Goal: Information Seeking & Learning: Check status

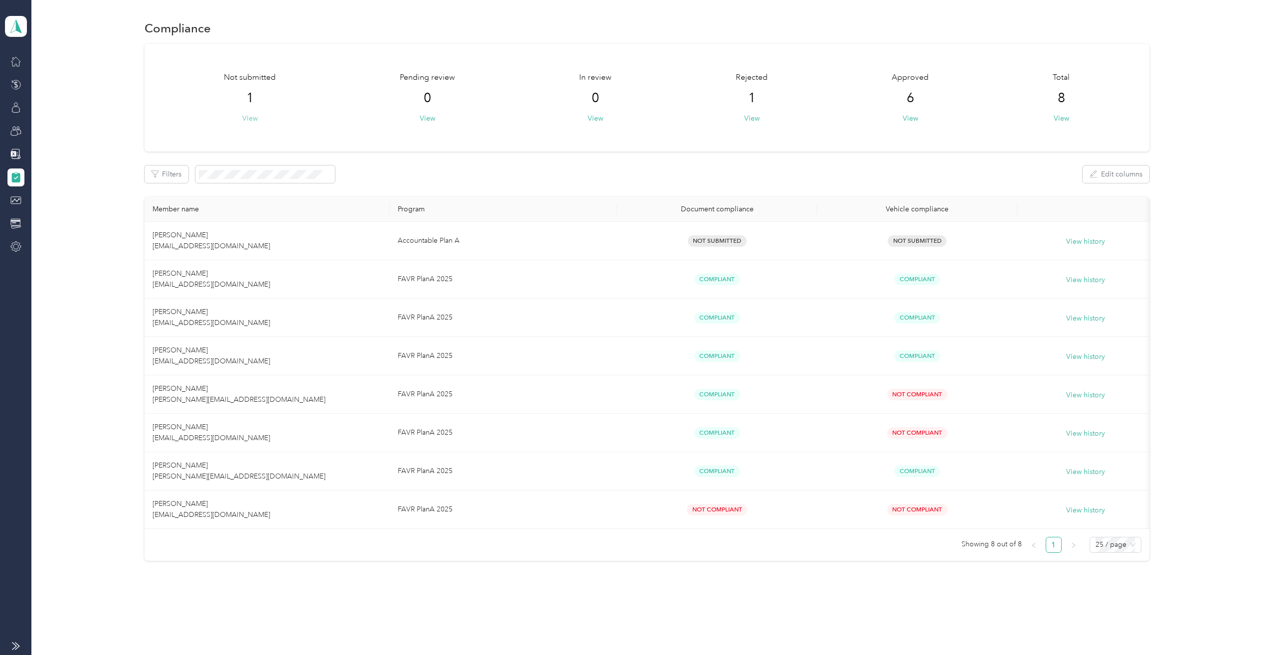
click at [248, 119] on button "View" at bounding box center [249, 118] width 15 height 10
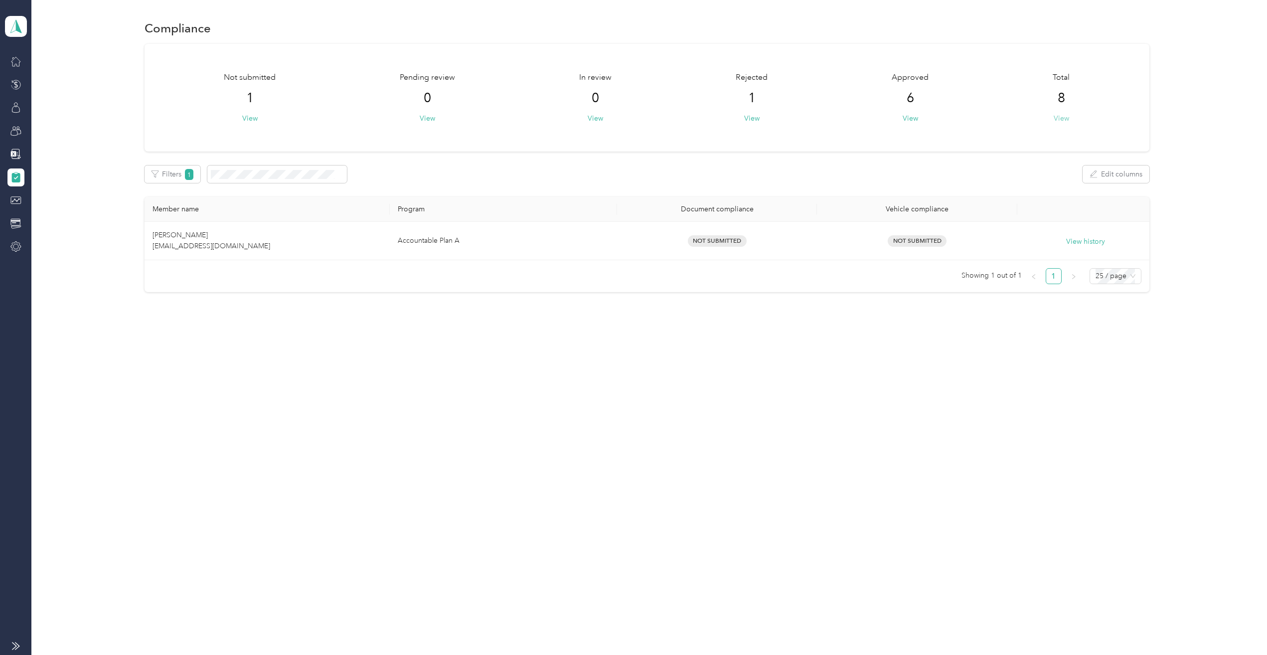
click at [1069, 122] on button "View" at bounding box center [1061, 118] width 15 height 10
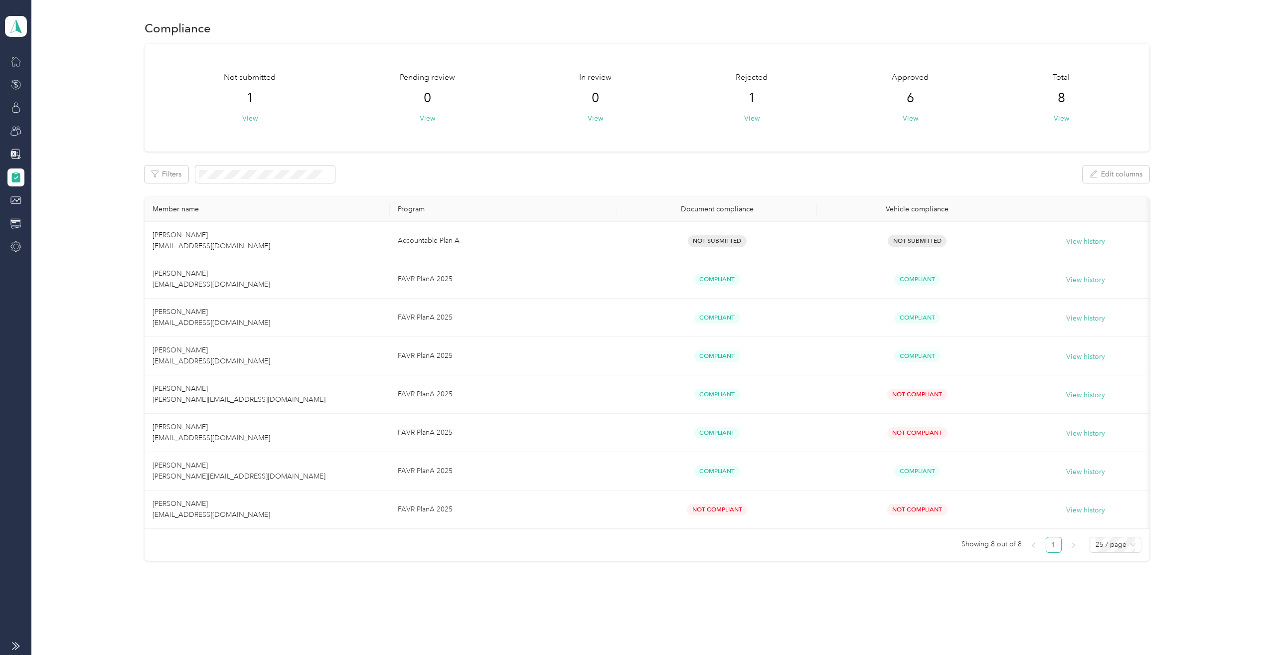
click at [14, 175] on icon at bounding box center [15, 176] width 8 height 9
click at [10, 129] on div at bounding box center [15, 131] width 17 height 18
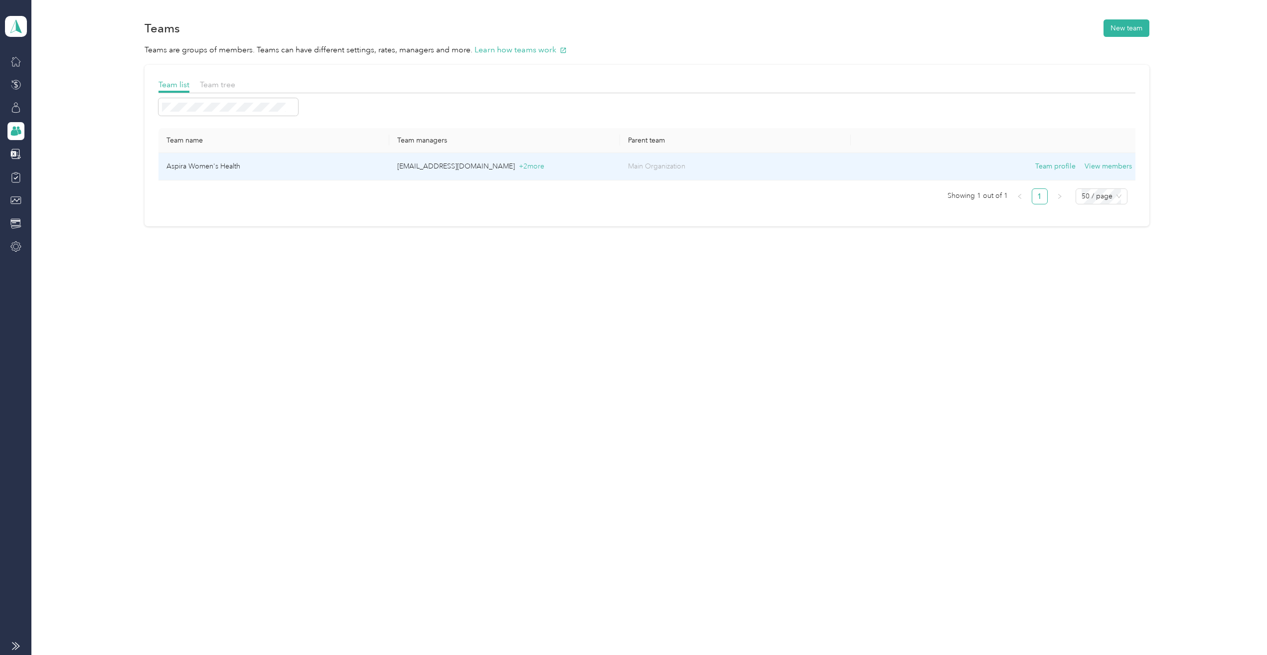
click at [327, 166] on td "Aspira Women's Health" at bounding box center [274, 166] width 231 height 27
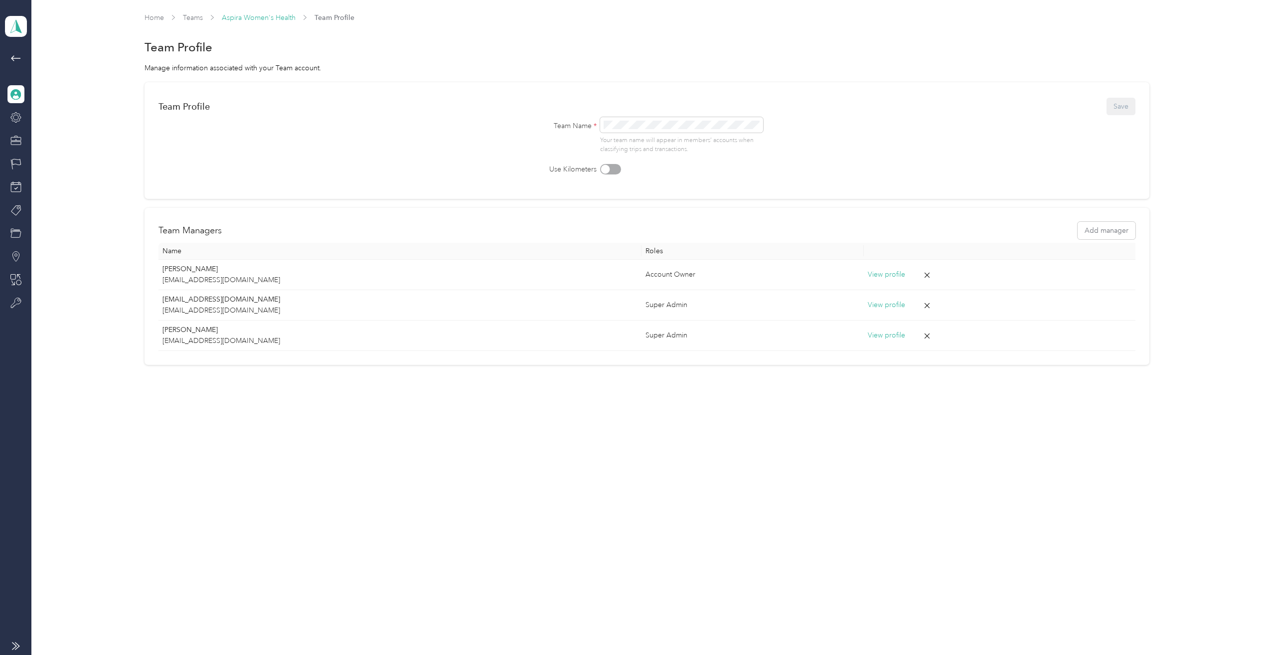
click at [257, 15] on link "Aspira Women's Health" at bounding box center [259, 17] width 74 height 8
click at [15, 118] on icon at bounding box center [15, 117] width 11 height 11
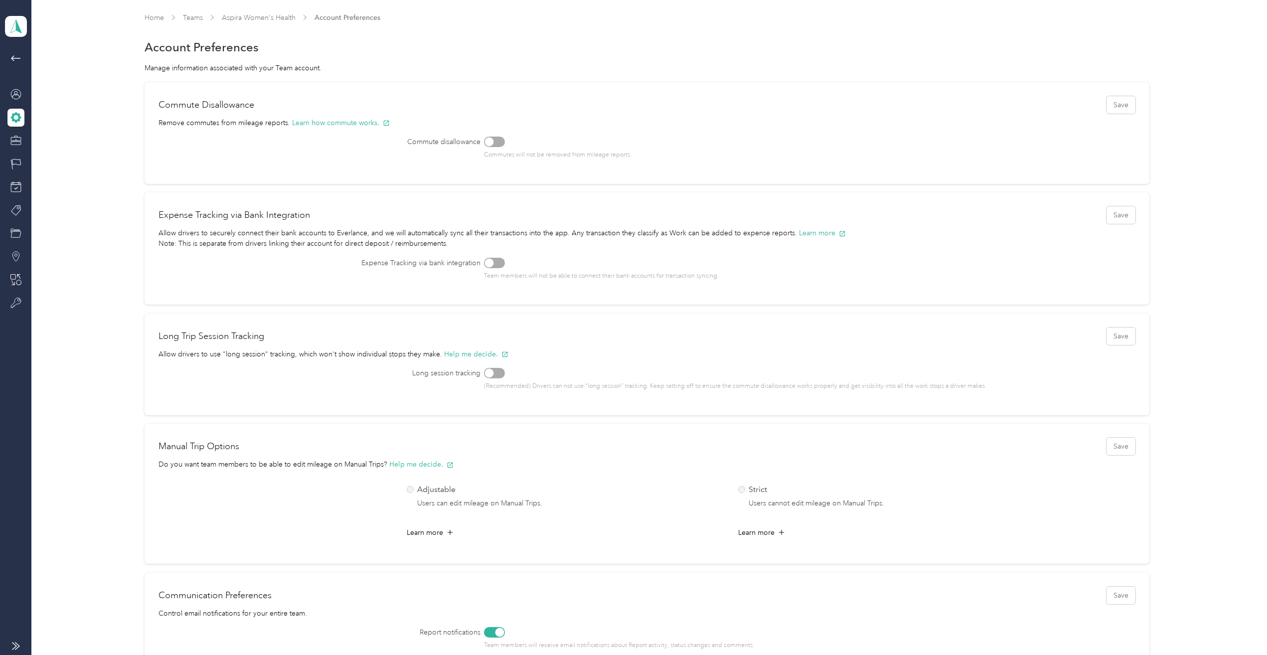
click at [13, 151] on div at bounding box center [15, 182] width 17 height 260
click at [15, 137] on icon at bounding box center [16, 138] width 10 height 3
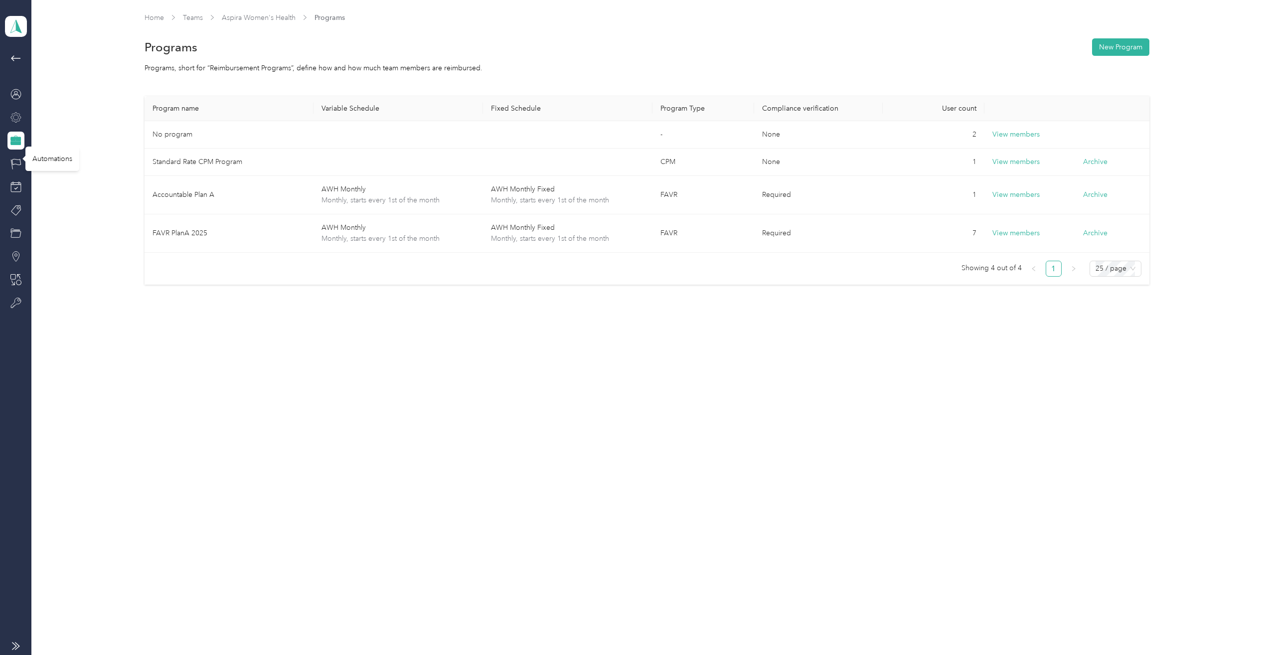
drag, startPoint x: 15, startPoint y: 166, endPoint x: 534, endPoint y: 353, distance: 551.9
click at [514, 358] on section "Aspira Women's Health Team dashboard Home Teams Aspira Women's Health Programs …" at bounding box center [631, 327] width 1262 height 655
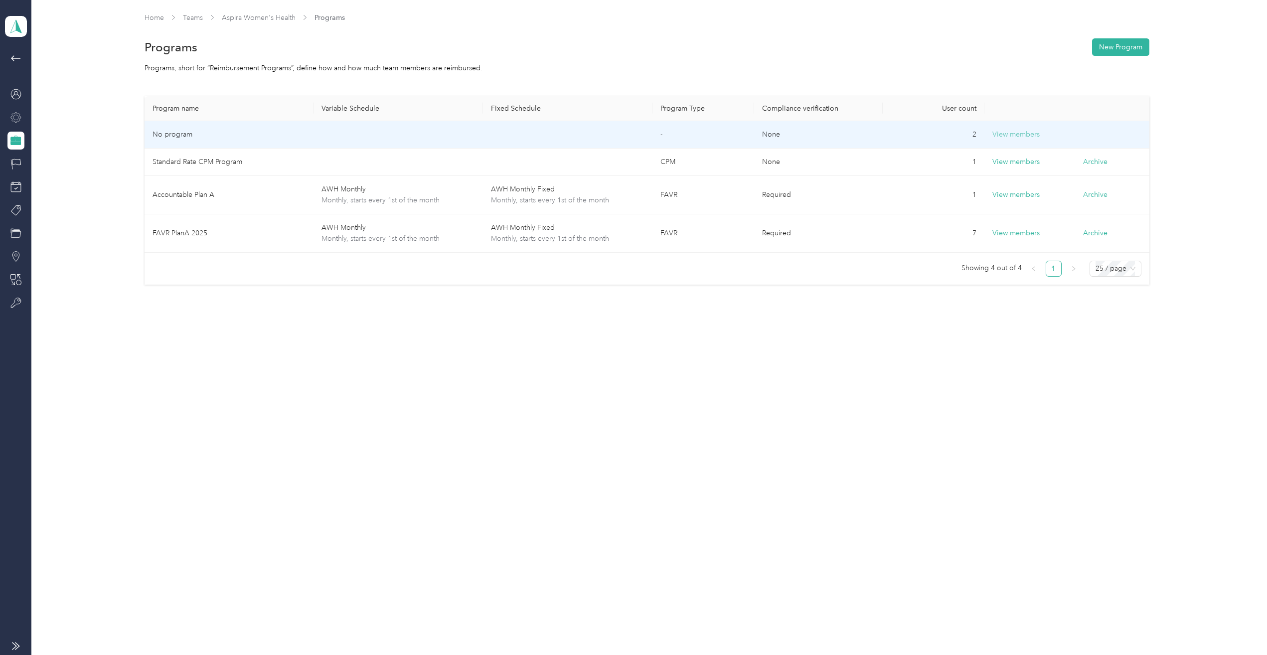
click at [1017, 132] on button "View members" at bounding box center [1016, 134] width 47 height 11
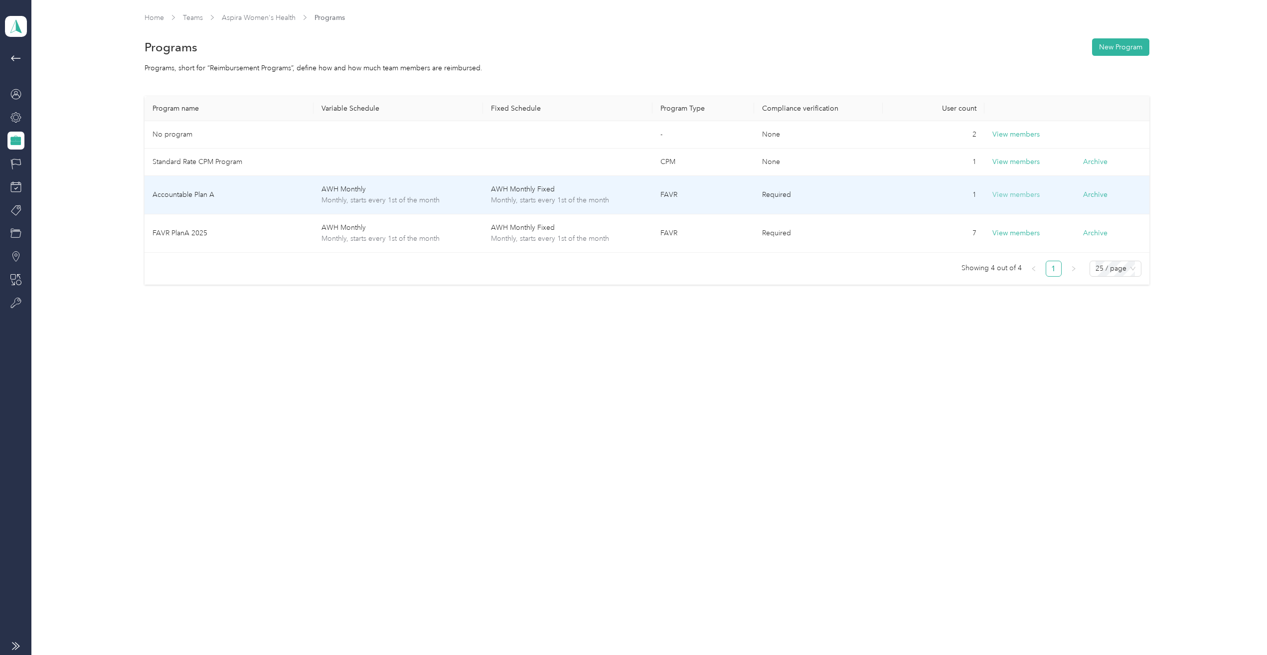
click at [1022, 193] on button "View members" at bounding box center [1016, 194] width 47 height 11
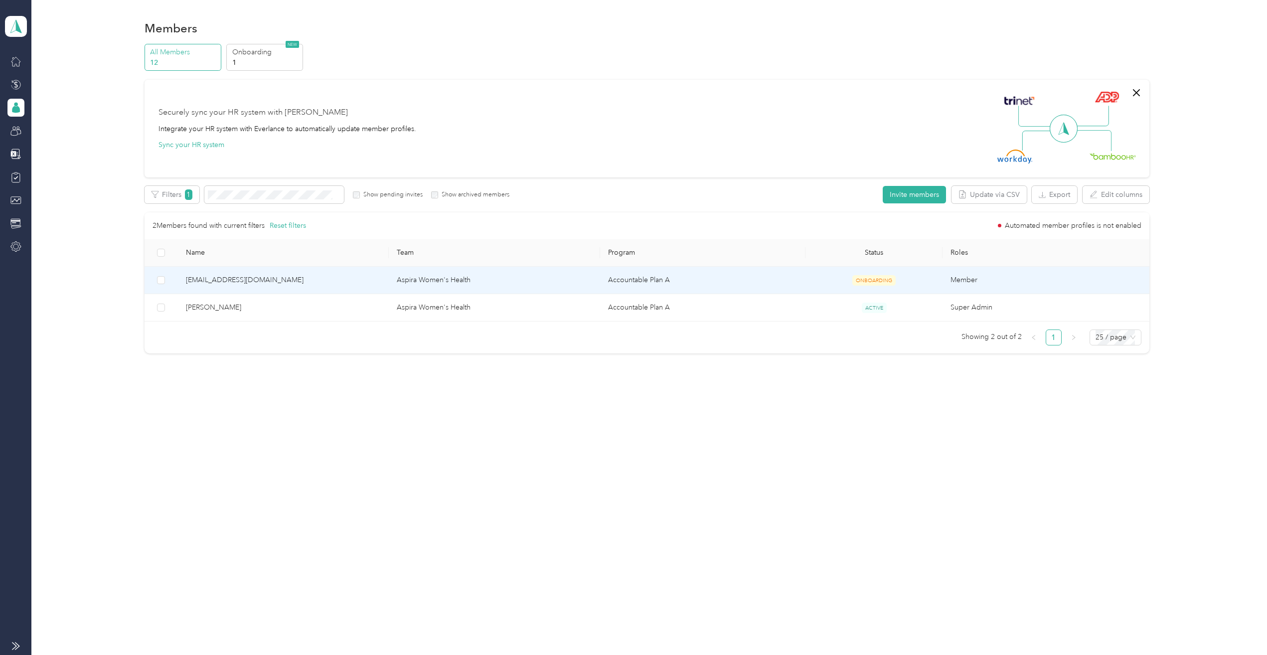
click at [864, 280] on span "ONBOARDING" at bounding box center [873, 280] width 43 height 10
click at [288, 266] on th "Name" at bounding box center [283, 252] width 211 height 27
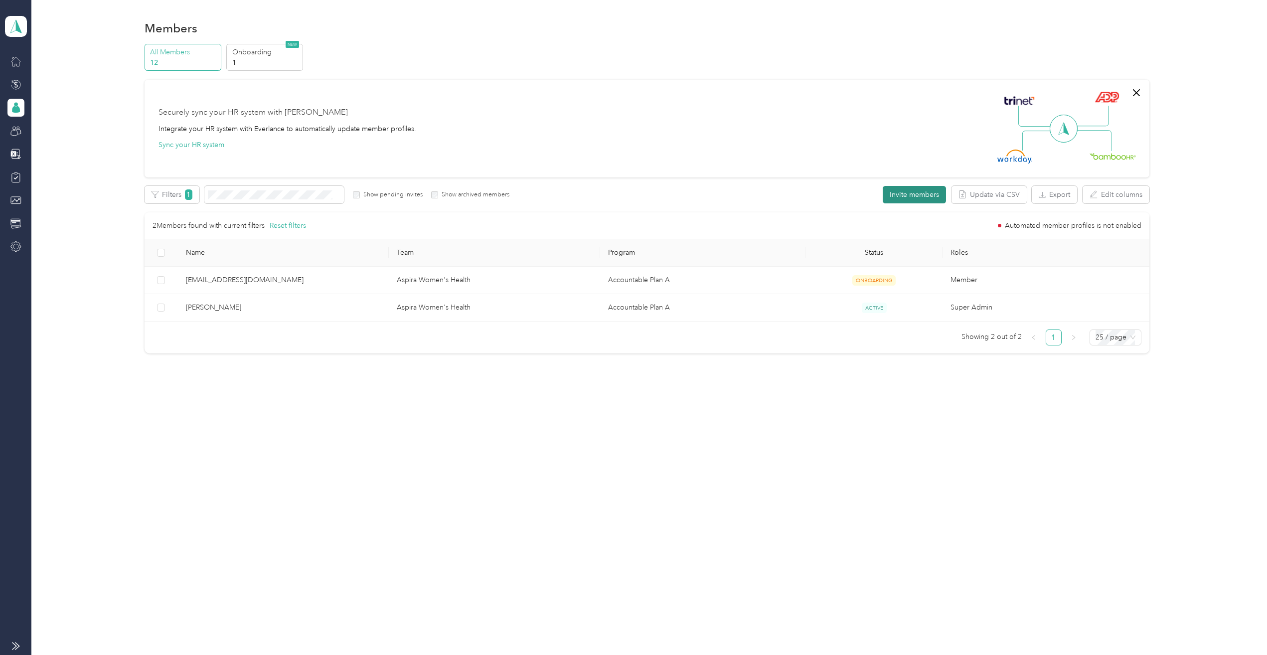
click at [925, 194] on button "Invite members" at bounding box center [914, 194] width 63 height 17
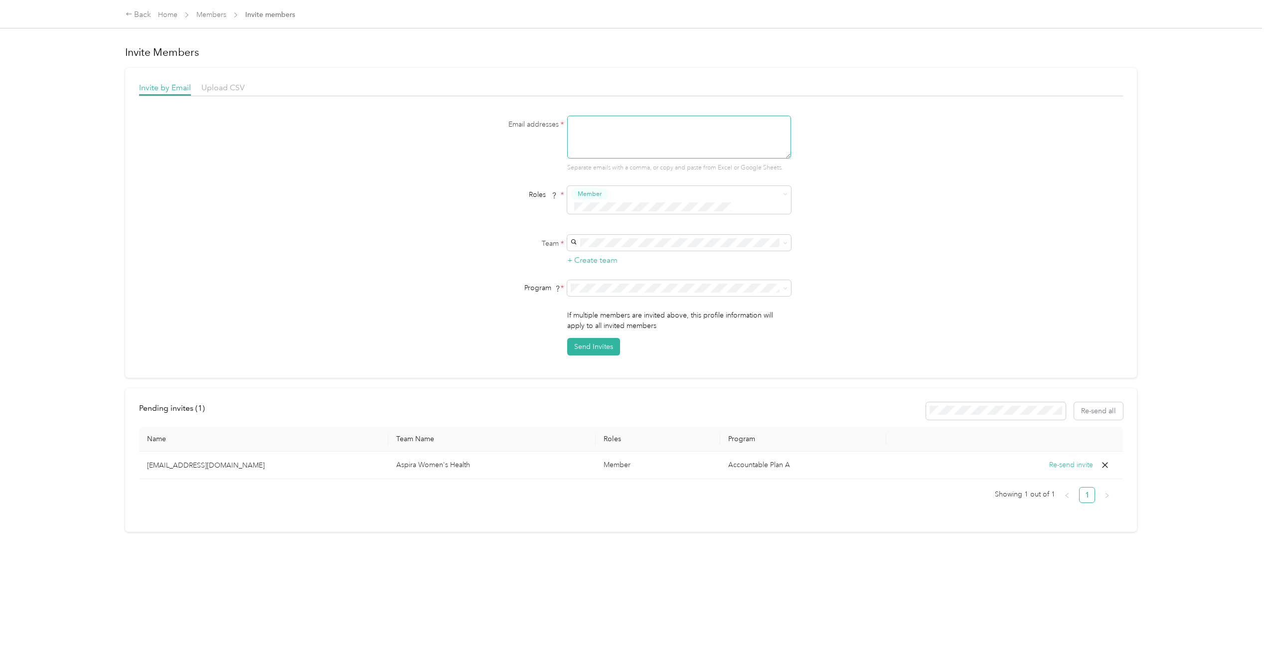
click at [650, 128] on textarea at bounding box center [679, 137] width 224 height 43
click at [173, 460] on p "mbuhle@aspirawh.com" at bounding box center [263, 465] width 233 height 10
click at [1080, 460] on button "Re-send invite" at bounding box center [1071, 465] width 44 height 11
click at [221, 10] on span "Members" at bounding box center [211, 14] width 30 height 10
click at [165, 13] on link "Home" at bounding box center [167, 14] width 19 height 8
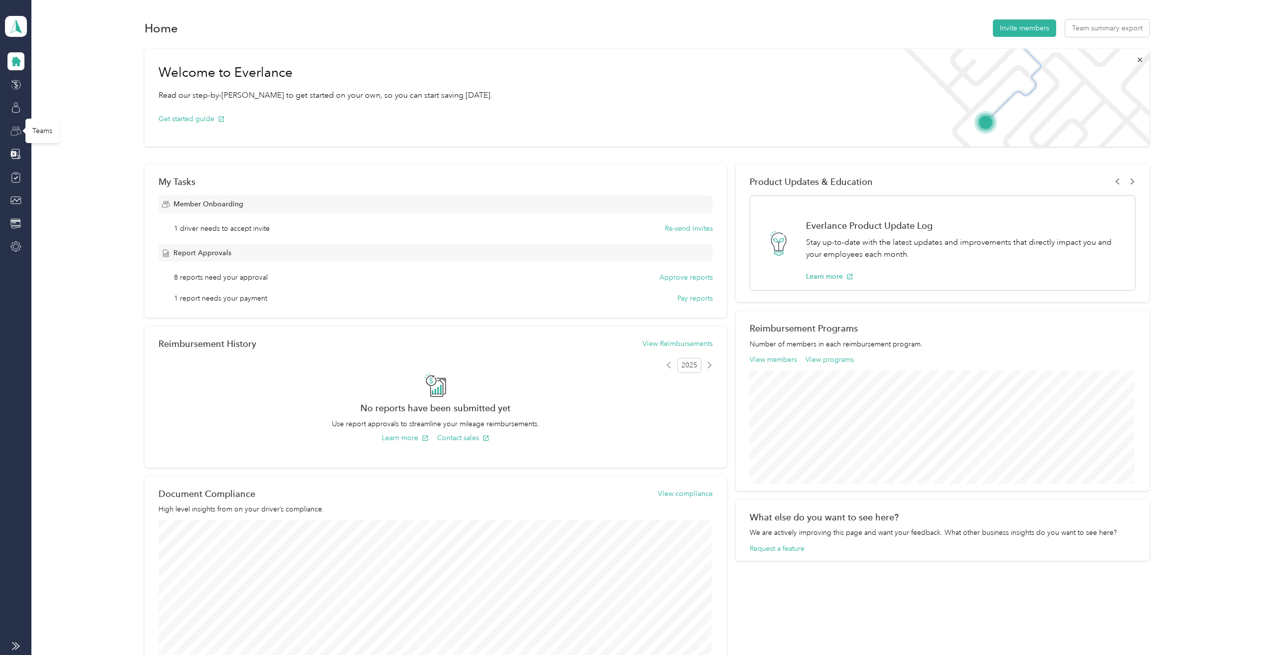
click at [14, 132] on icon at bounding box center [15, 131] width 11 height 11
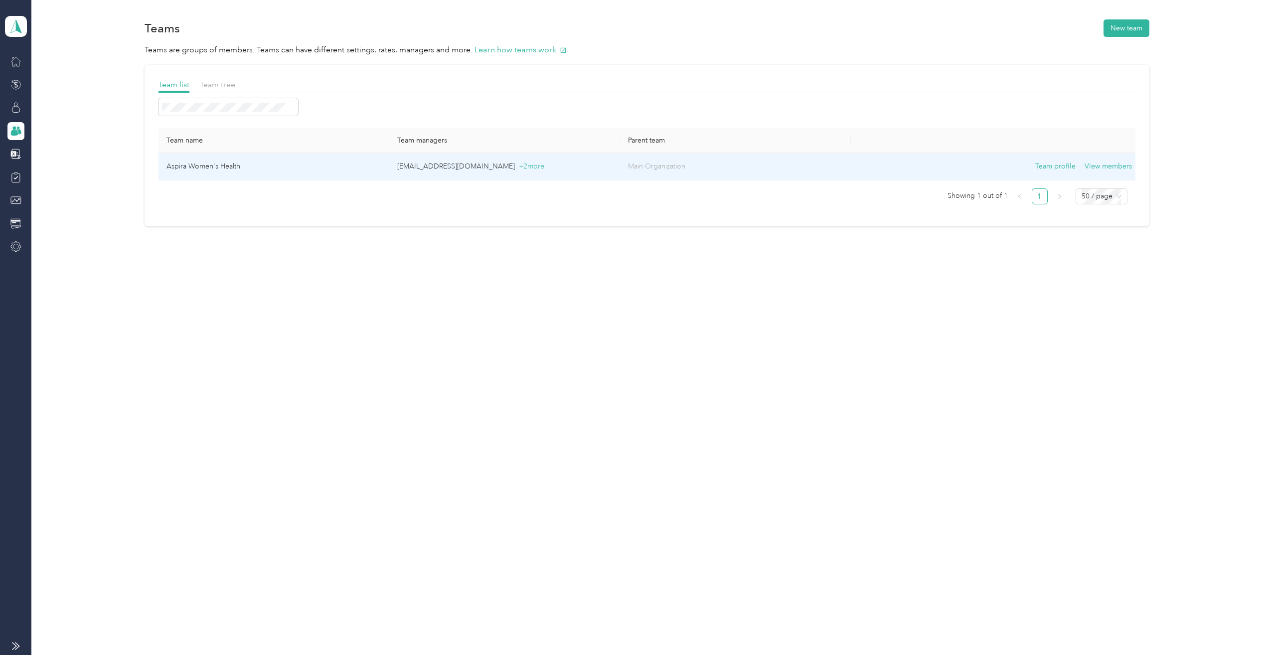
click at [209, 165] on td "Aspira Women's Health" at bounding box center [274, 166] width 231 height 27
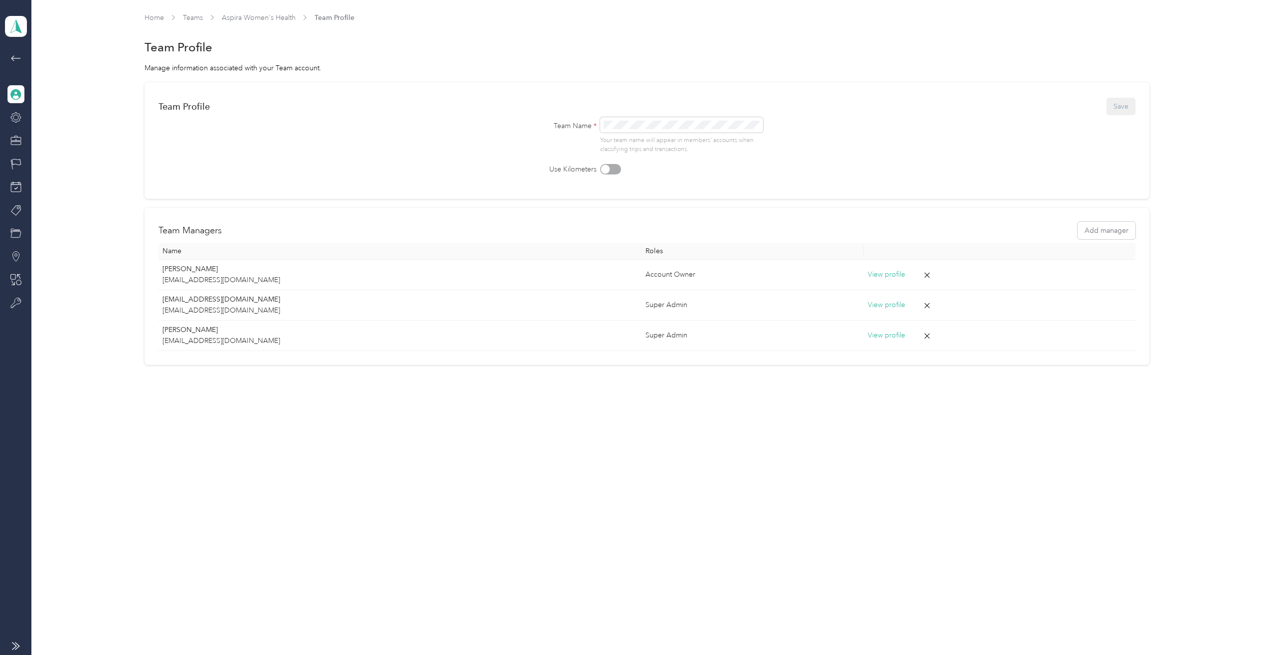
drag, startPoint x: 15, startPoint y: 92, endPoint x: 19, endPoint y: 59, distance: 33.2
click at [15, 92] on icon at bounding box center [15, 94] width 11 height 11
click at [11, 58] on icon at bounding box center [15, 57] width 9 height 5
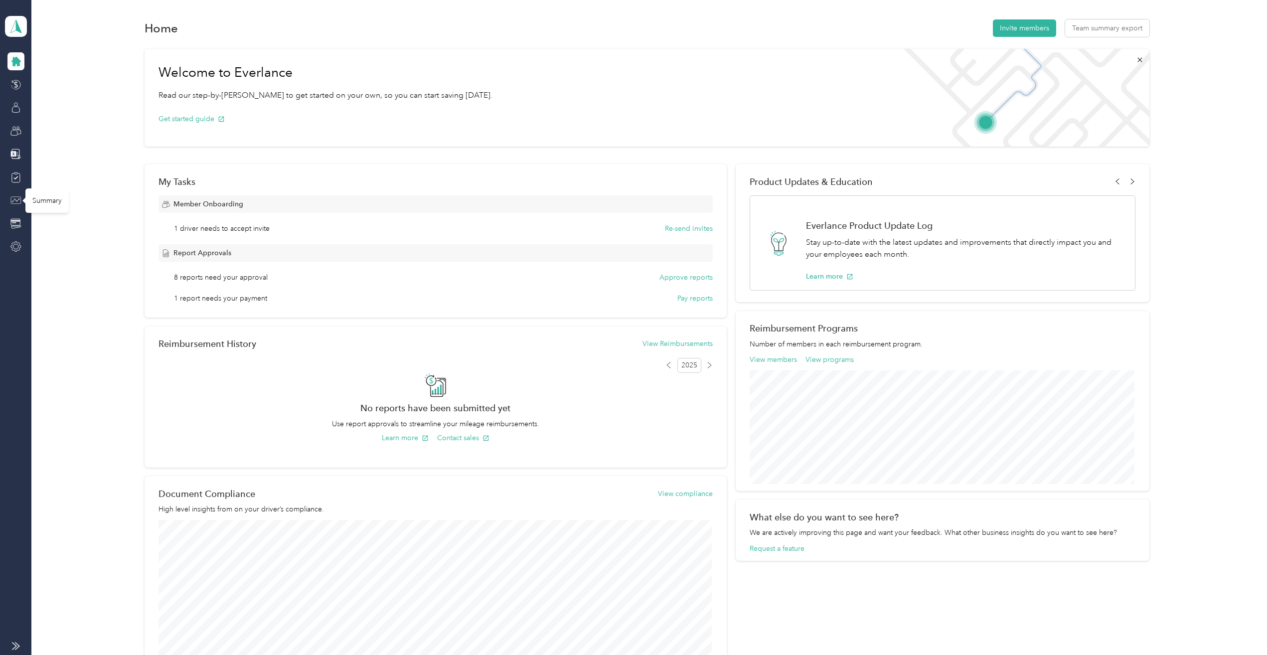
click at [18, 199] on icon at bounding box center [15, 200] width 11 height 11
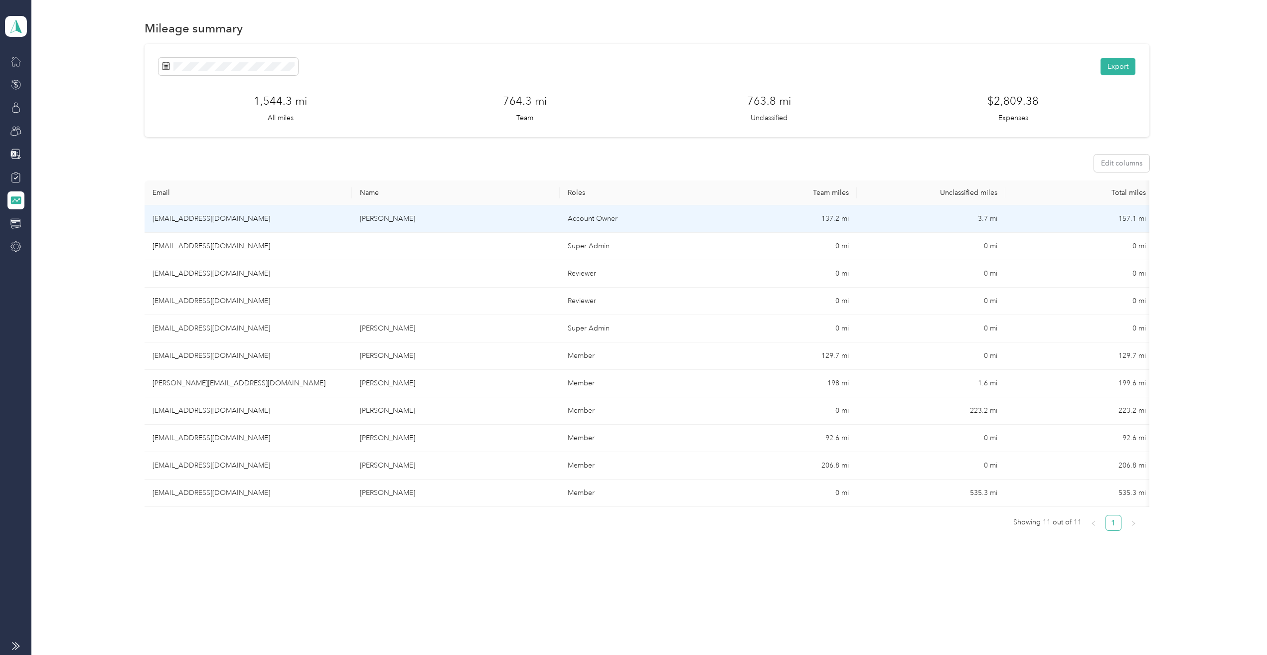
click at [233, 218] on td "[EMAIL_ADDRESS][DOMAIN_NAME]" at bounding box center [249, 218] width 208 height 27
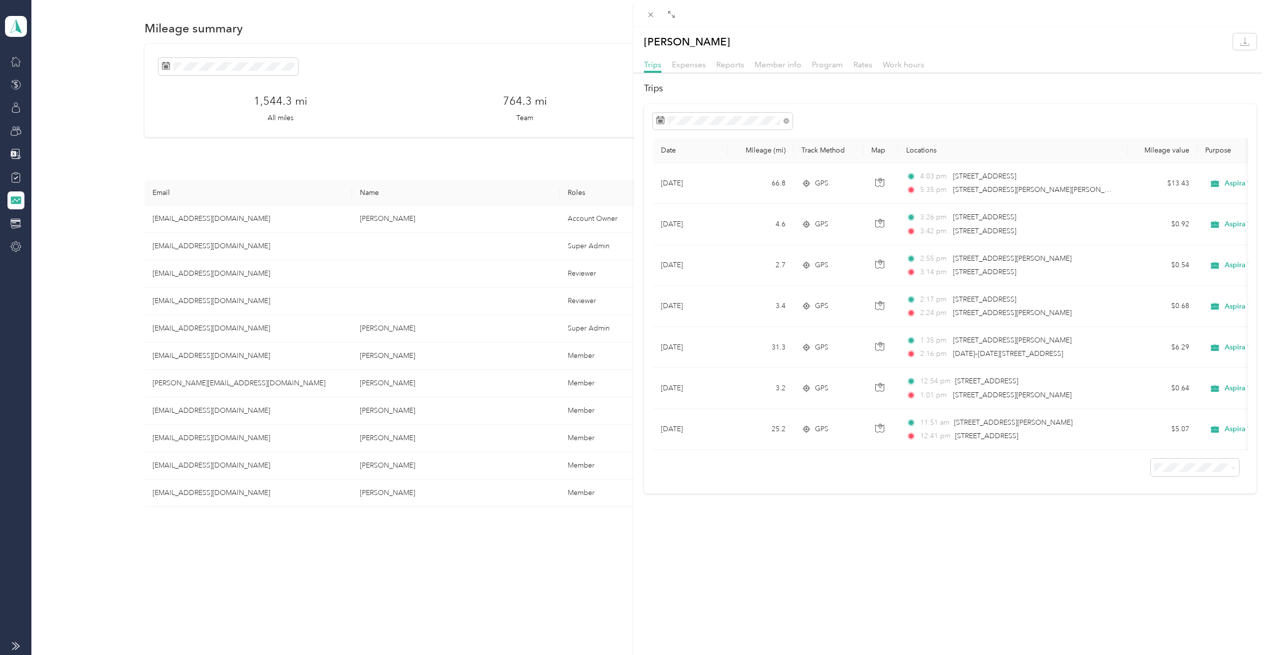
click at [309, 386] on div "[PERSON_NAME] Trips Expenses Reports Member info Program Rates Work hours Trips…" at bounding box center [633, 327] width 1267 height 655
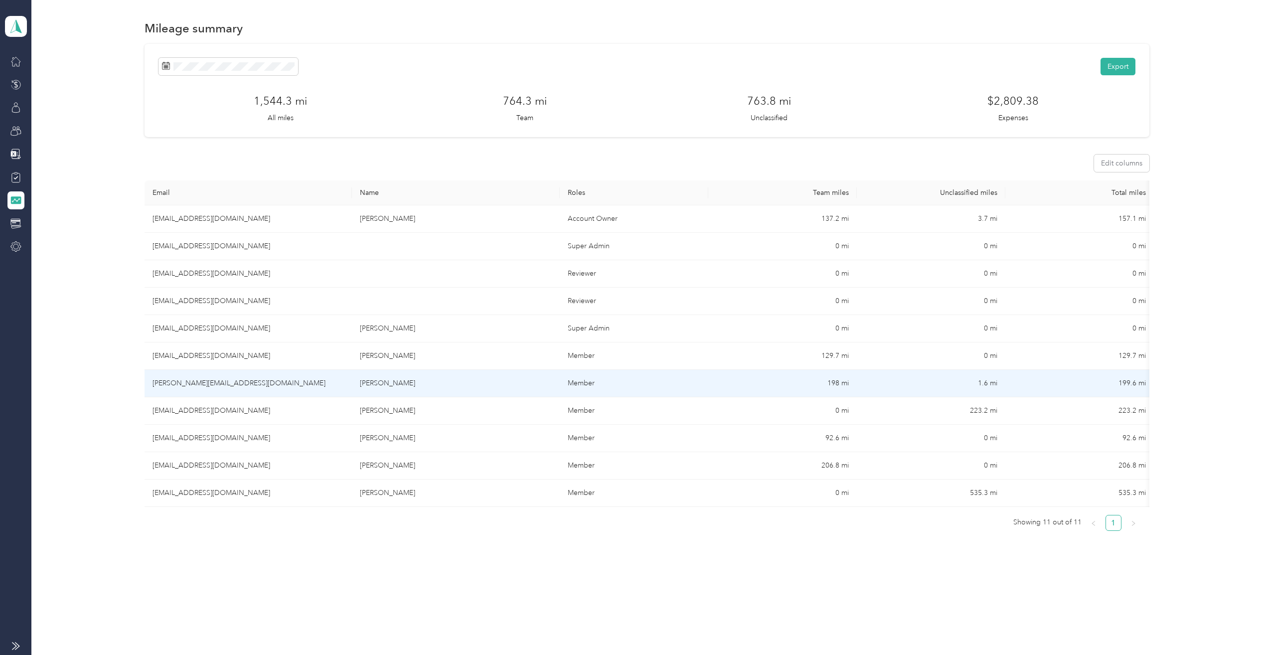
click at [511, 381] on td "[PERSON_NAME]" at bounding box center [456, 383] width 208 height 27
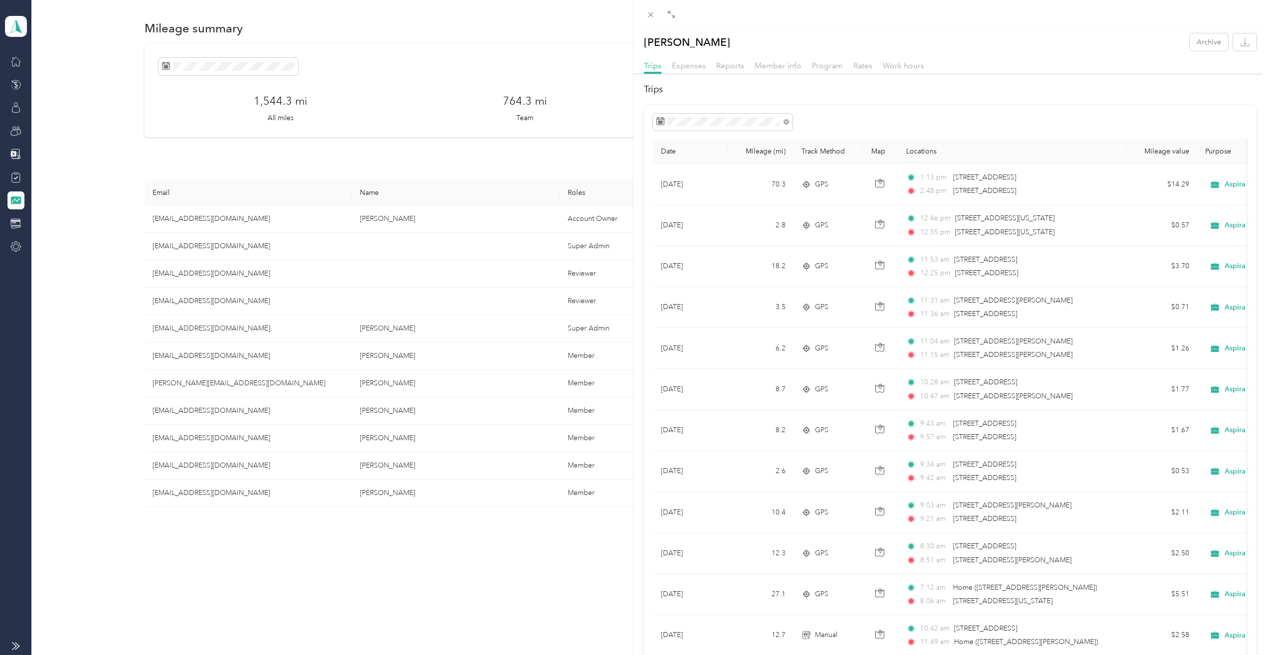
click at [18, 61] on div "[PERSON_NAME] Archive Trips Expenses Reports Member info Program Rates Work hou…" at bounding box center [633, 327] width 1267 height 655
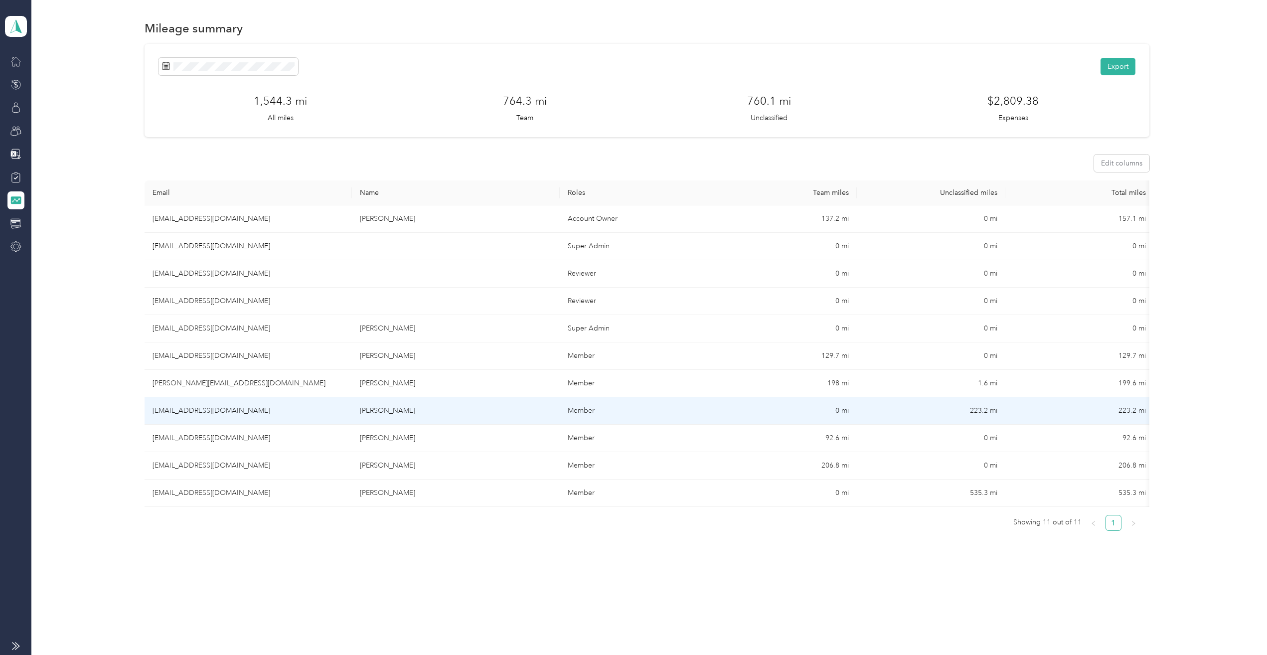
click at [251, 410] on td "[EMAIL_ADDRESS][DOMAIN_NAME]" at bounding box center [249, 410] width 208 height 27
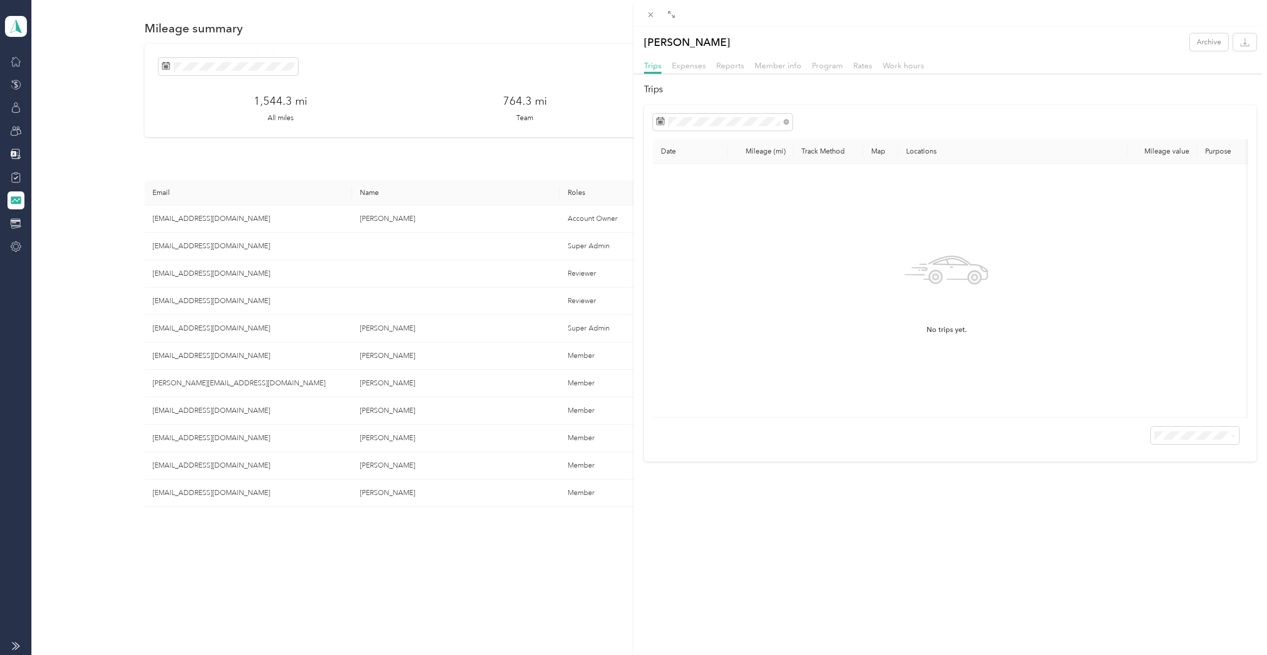
click at [222, 407] on div "[PERSON_NAME] Archive Trips Expenses Reports Member info Program Rates Work hou…" at bounding box center [633, 327] width 1267 height 655
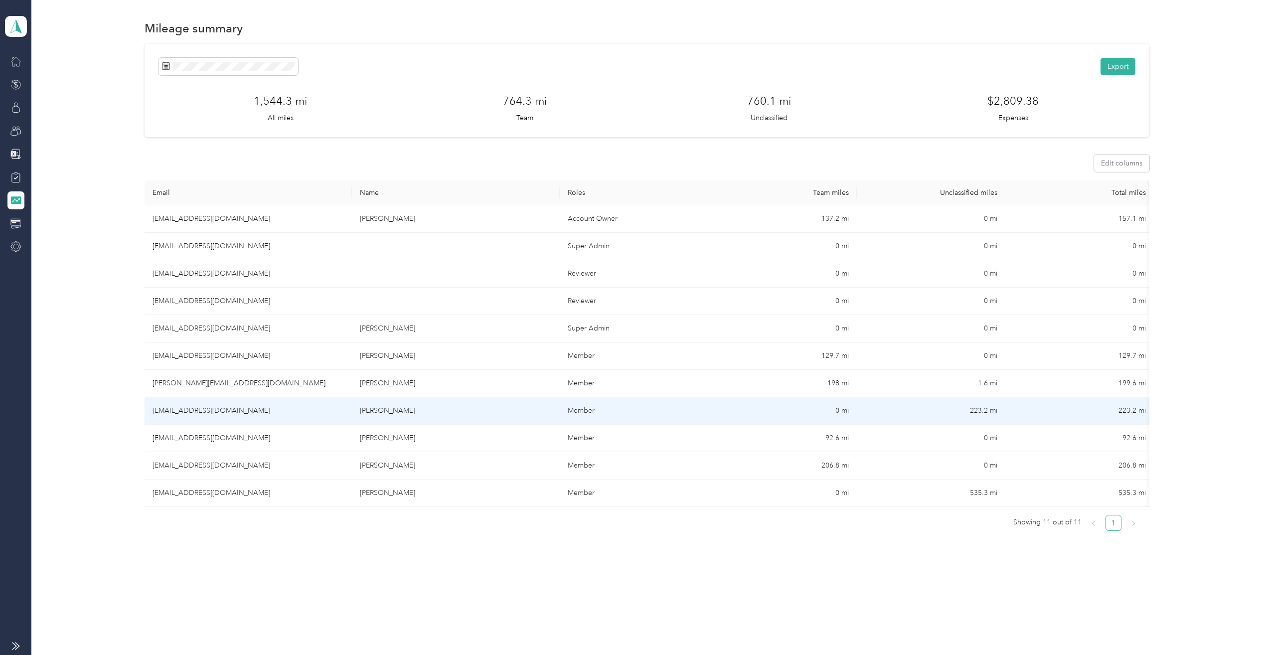
click at [658, 415] on td "Member" at bounding box center [634, 410] width 149 height 27
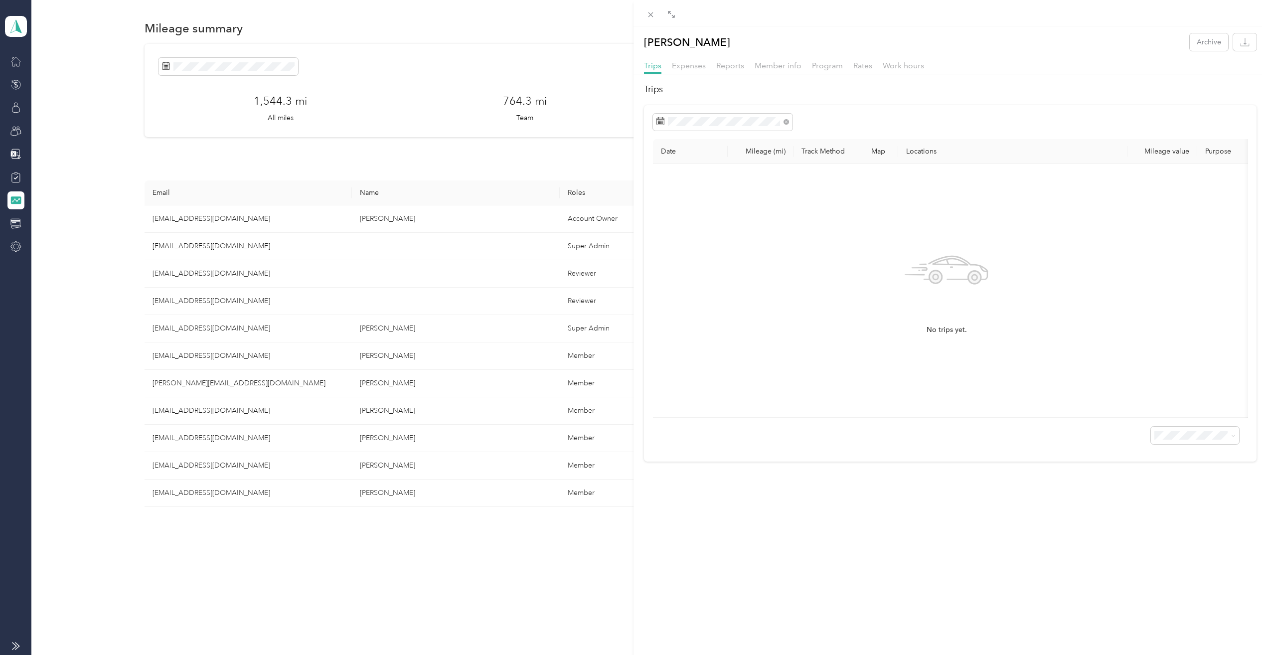
click at [216, 437] on div "[PERSON_NAME] Archive Trips Expenses Reports Member info Program Rates Work hou…" at bounding box center [633, 327] width 1267 height 655
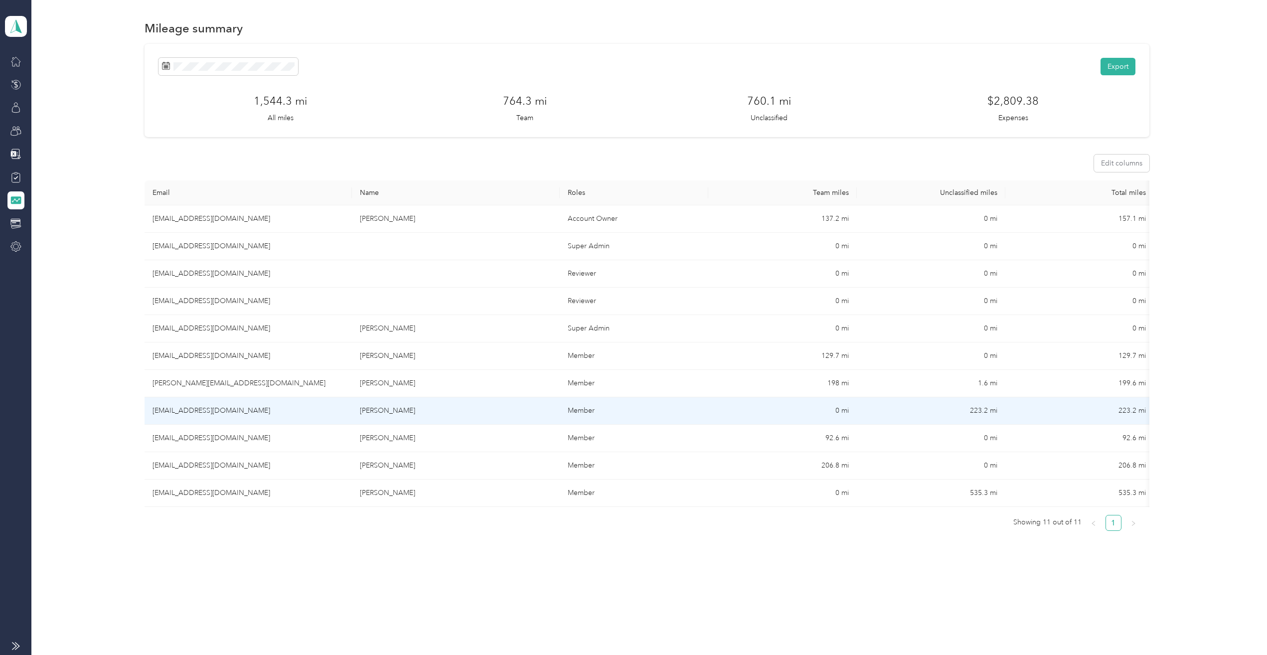
click at [209, 413] on td "[EMAIL_ADDRESS][DOMAIN_NAME]" at bounding box center [249, 410] width 208 height 27
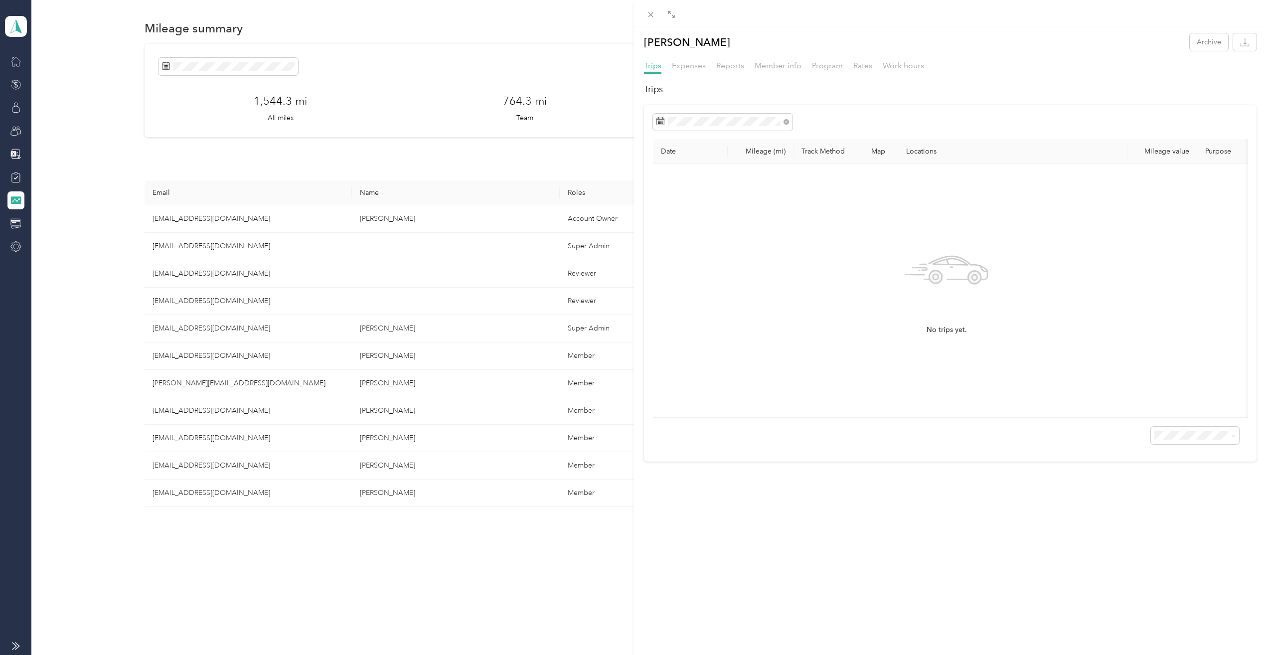
drag, startPoint x: 239, startPoint y: 387, endPoint x: 246, endPoint y: 386, distance: 7.0
click at [239, 387] on div "[PERSON_NAME] Archive Trips Expenses Reports Member info Program Rates Work hou…" at bounding box center [633, 327] width 1267 height 655
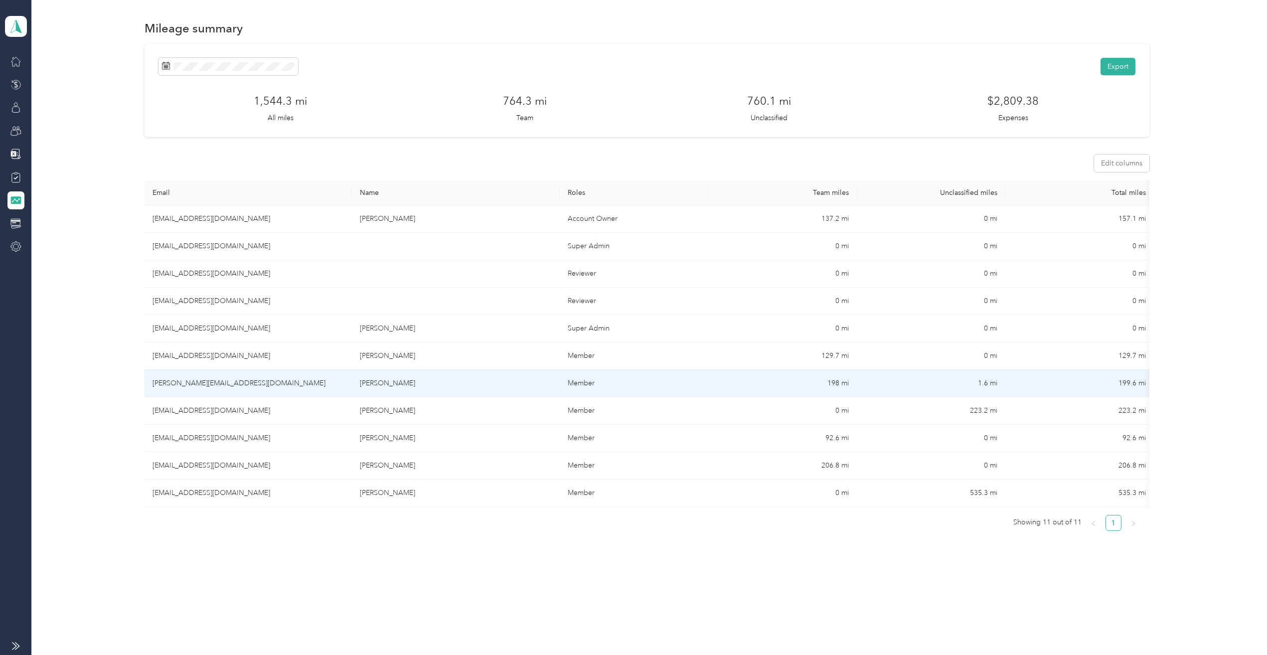
click at [355, 387] on td "[PERSON_NAME]" at bounding box center [456, 383] width 208 height 27
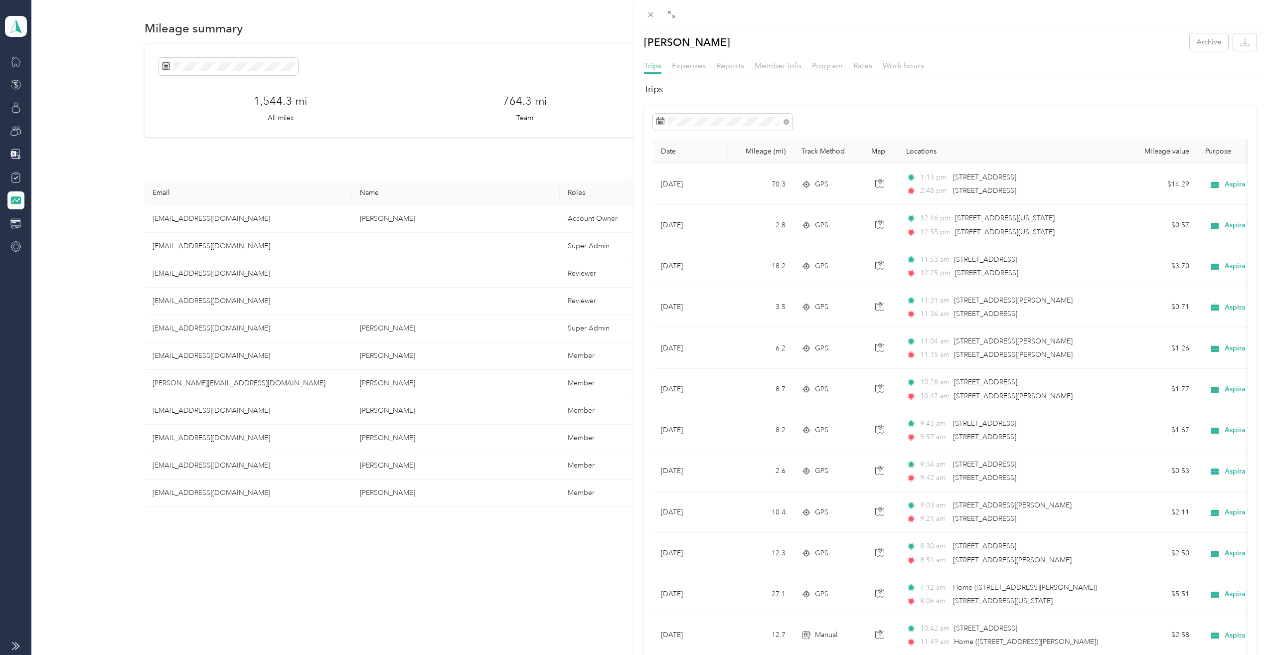
click at [518, 384] on div "[PERSON_NAME] Archive Trips Expenses Reports Member info Program Rates Work hou…" at bounding box center [633, 327] width 1267 height 655
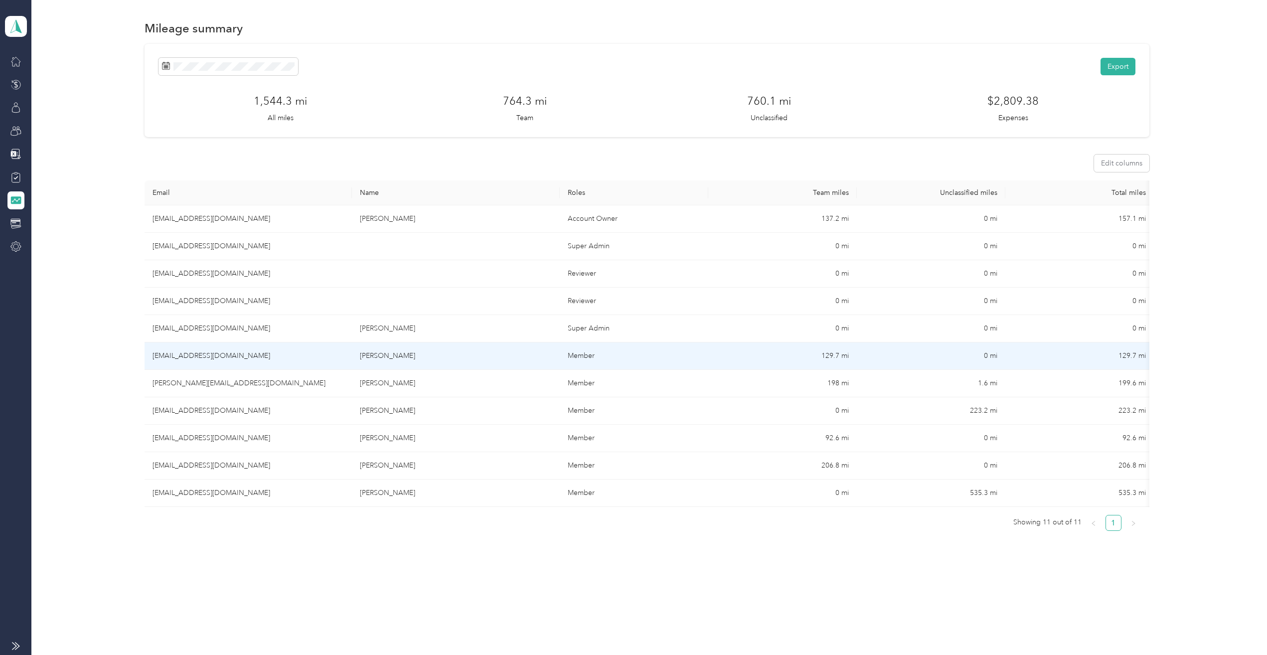
click at [396, 357] on td "[PERSON_NAME]" at bounding box center [456, 355] width 208 height 27
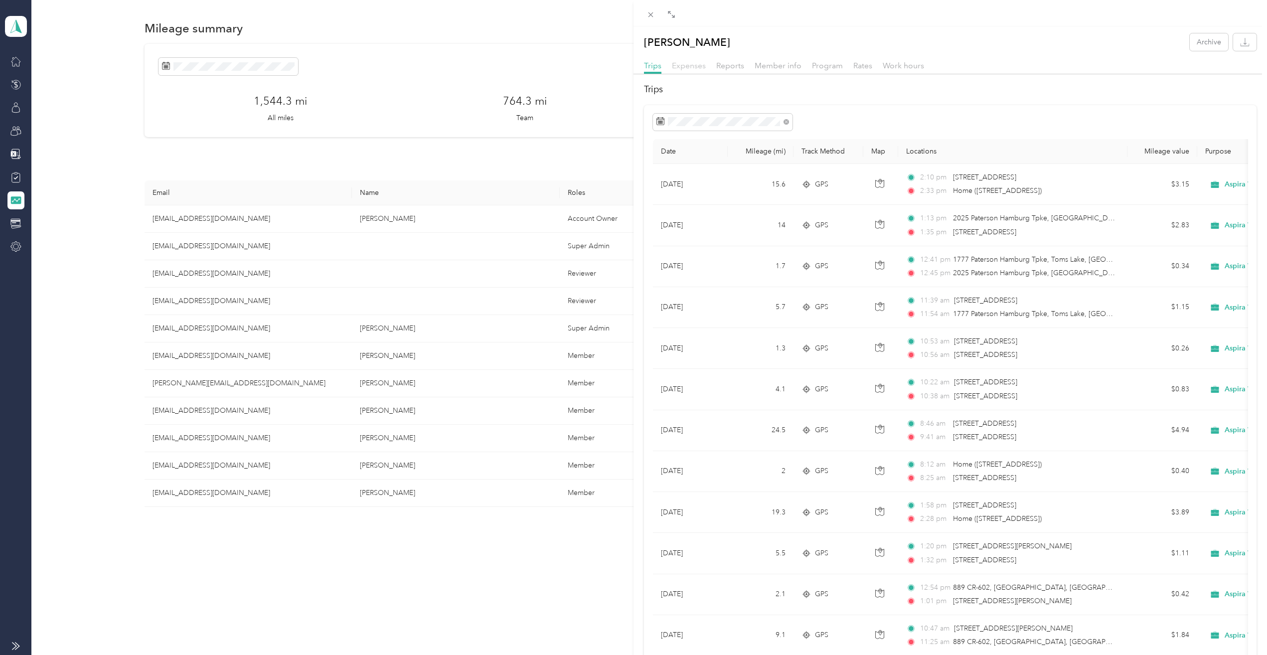
click at [692, 67] on span "Expenses" at bounding box center [689, 65] width 34 height 9
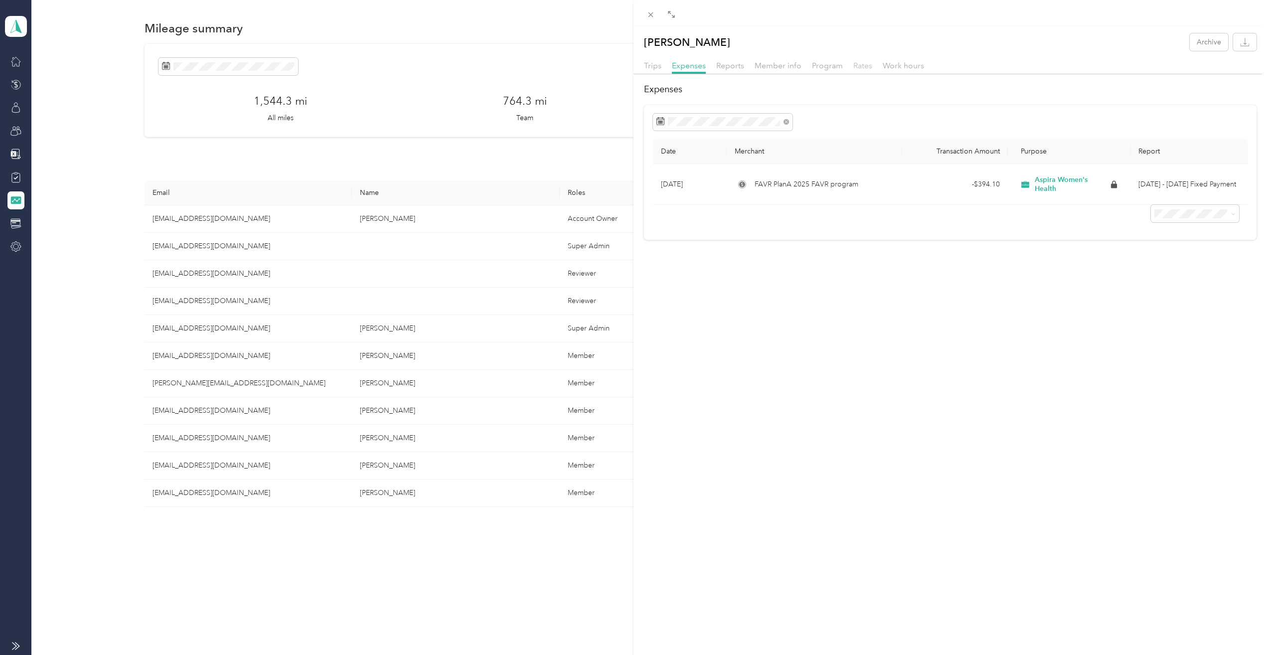
click at [853, 62] on span "Rates" at bounding box center [862, 65] width 19 height 9
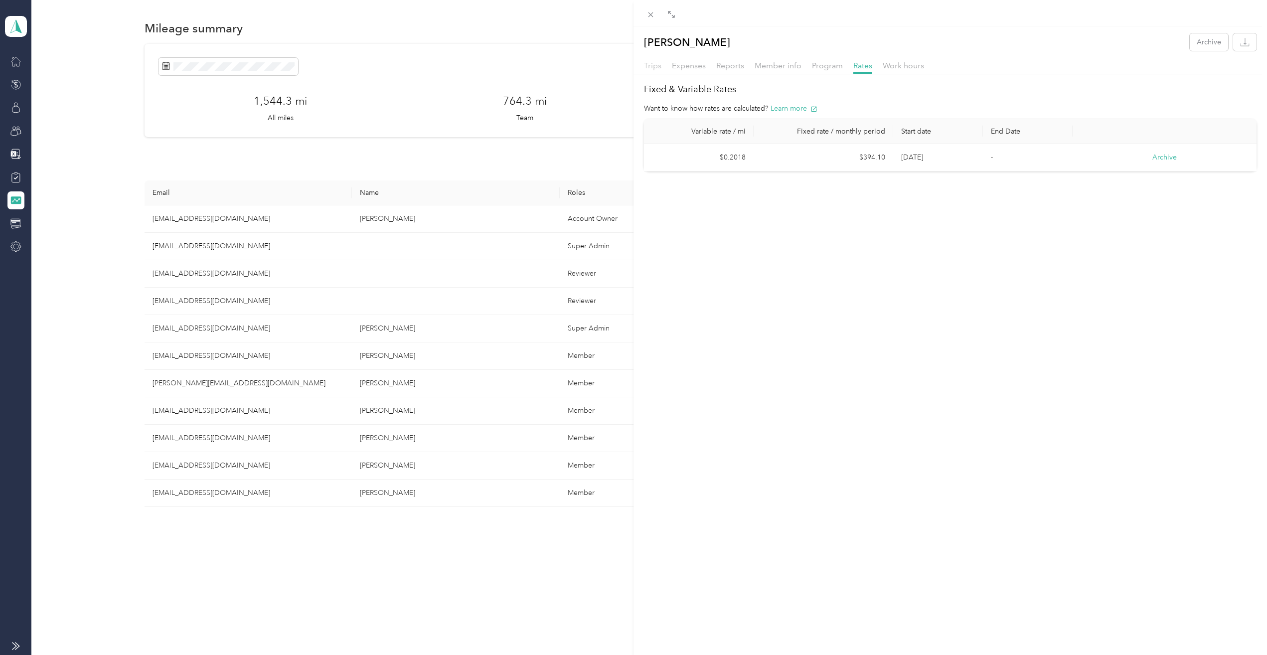
click at [651, 65] on span "Trips" at bounding box center [652, 65] width 17 height 9
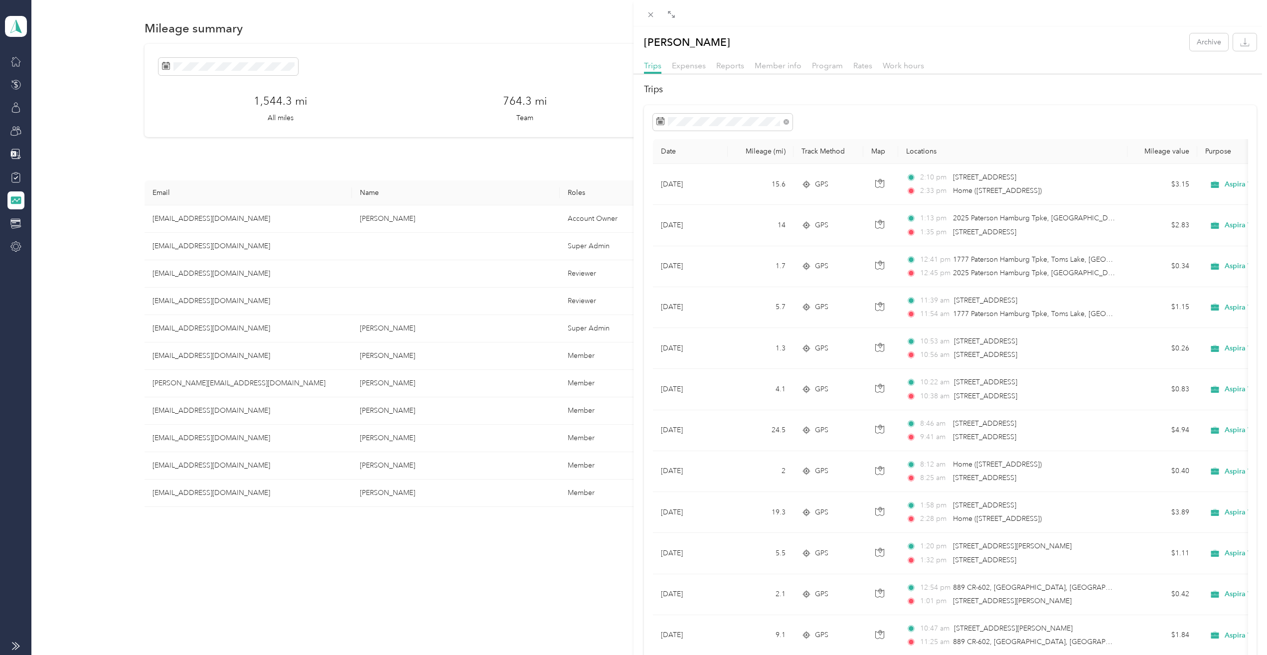
click at [296, 330] on div "[PERSON_NAME] Archive Trips Expenses Reports Member info Program Rates Work hou…" at bounding box center [633, 327] width 1267 height 655
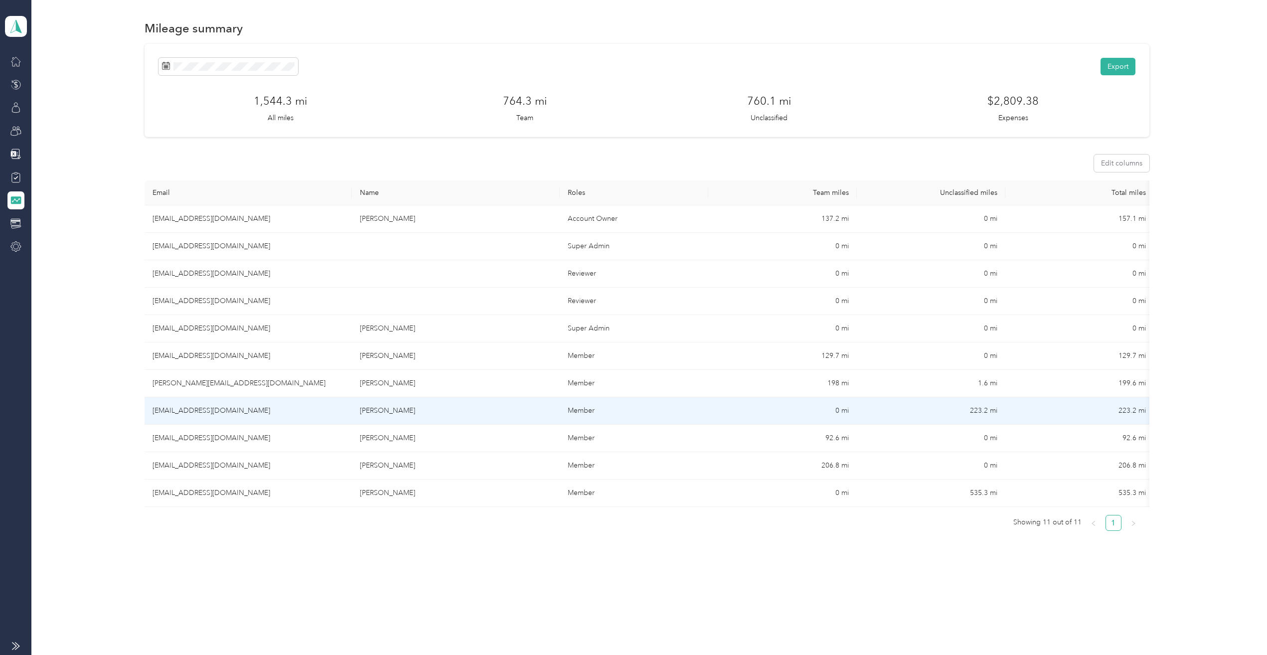
click at [582, 413] on td "Member" at bounding box center [634, 410] width 149 height 27
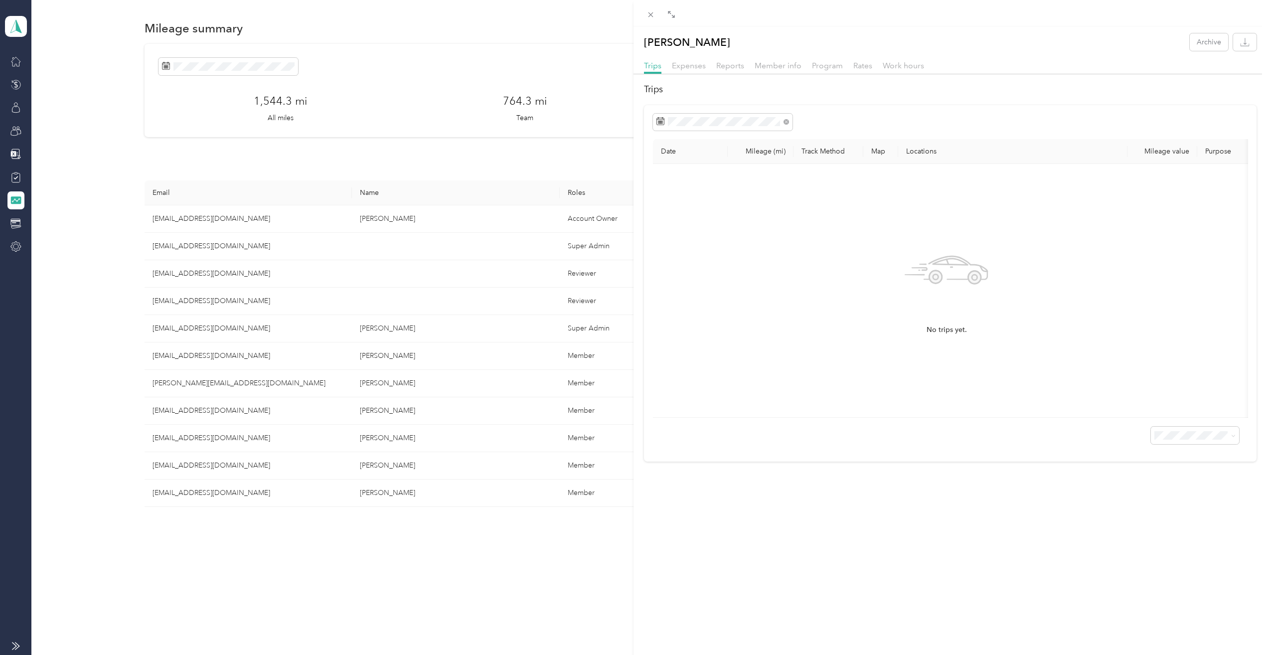
click at [577, 414] on div "[PERSON_NAME] Archive Trips Expenses Reports Member info Program Rates Work hou…" at bounding box center [633, 327] width 1267 height 655
